Goal: Transaction & Acquisition: Purchase product/service

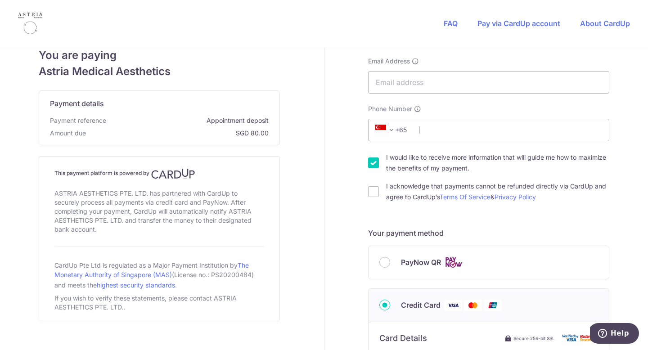
scroll to position [111, 0]
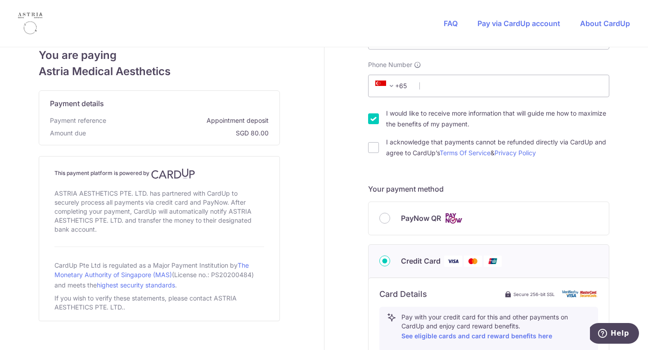
click at [402, 223] on span "PayNow QR" at bounding box center [421, 218] width 40 height 11
click at [390, 223] on input "PayNow QR" at bounding box center [384, 218] width 11 height 11
radio input "true"
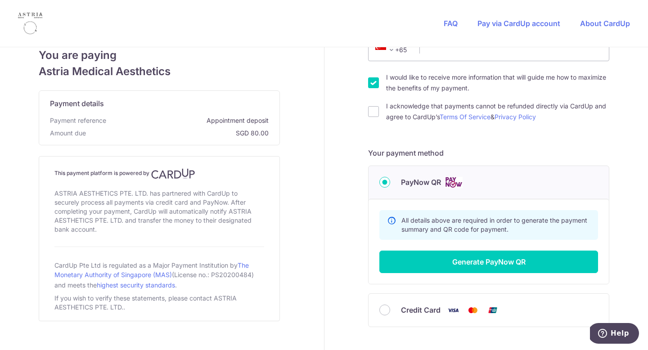
scroll to position [200, 0]
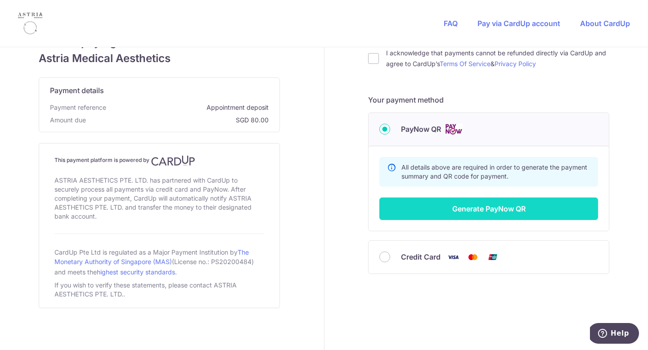
click at [404, 213] on button "Generate PayNow QR" at bounding box center [488, 208] width 219 height 22
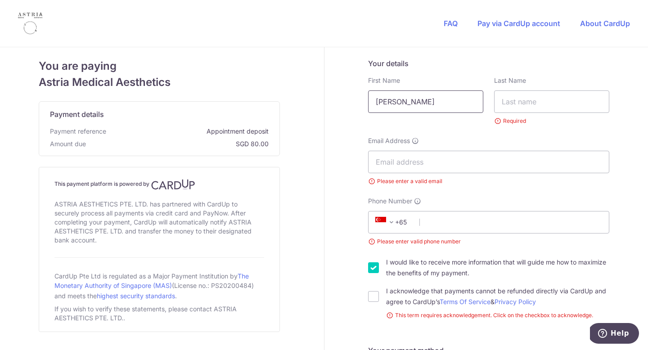
type input "[PERSON_NAME]"
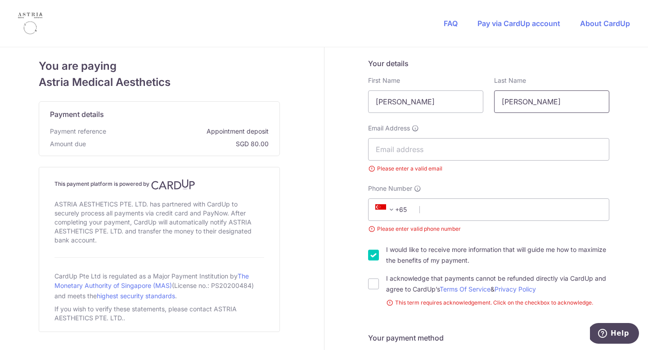
type input "[PERSON_NAME]"
click at [364, 148] on div "Email Address Please enter a valid email" at bounding box center [488, 148] width 252 height 49
click at [375, 146] on input "Email Address" at bounding box center [488, 149] width 241 height 22
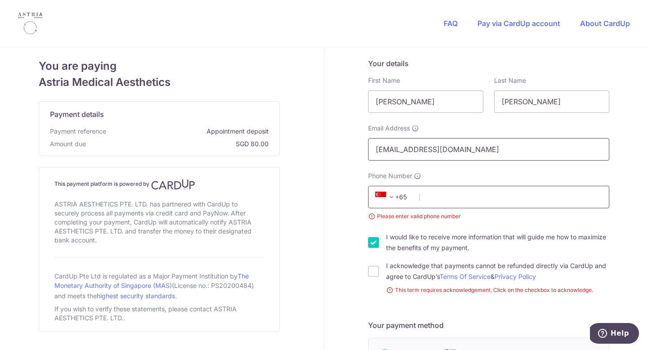
type input "[EMAIL_ADDRESS][DOMAIN_NAME]"
click at [434, 197] on input "Phone Number" at bounding box center [488, 197] width 241 height 22
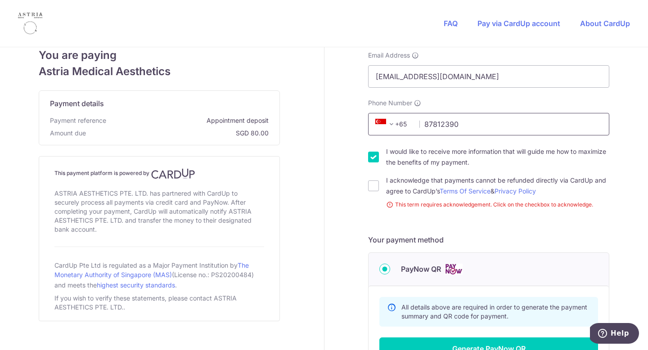
scroll to position [110, 0]
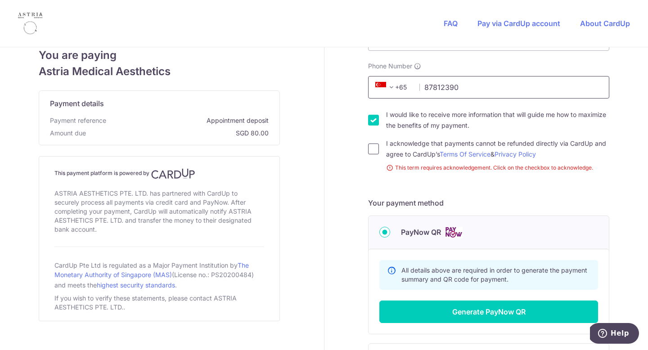
type input "87812390"
click at [372, 147] on input "I acknowledge that payments cannot be refunded directly via CardUp and agree to…" at bounding box center [373, 148] width 11 height 11
checkbox input "true"
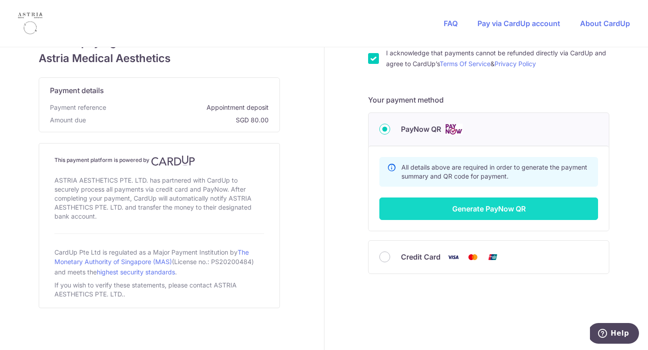
scroll to position [163, 0]
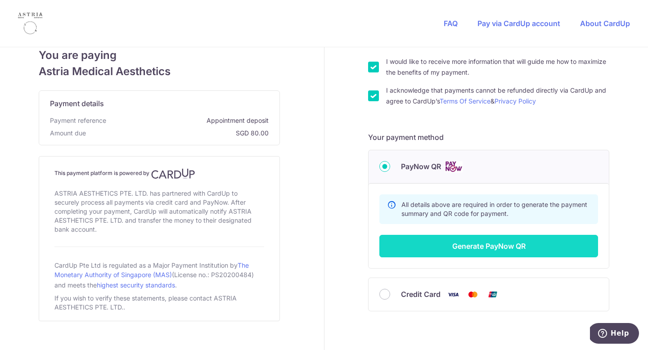
click at [403, 251] on button "Generate PayNow QR" at bounding box center [488, 246] width 219 height 22
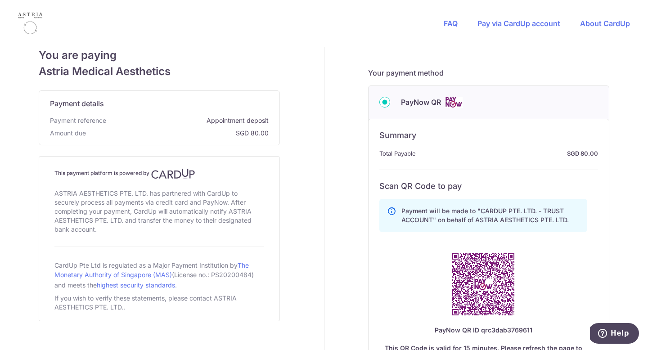
scroll to position [269, 0]
